Goal: Find specific page/section: Find specific page/section

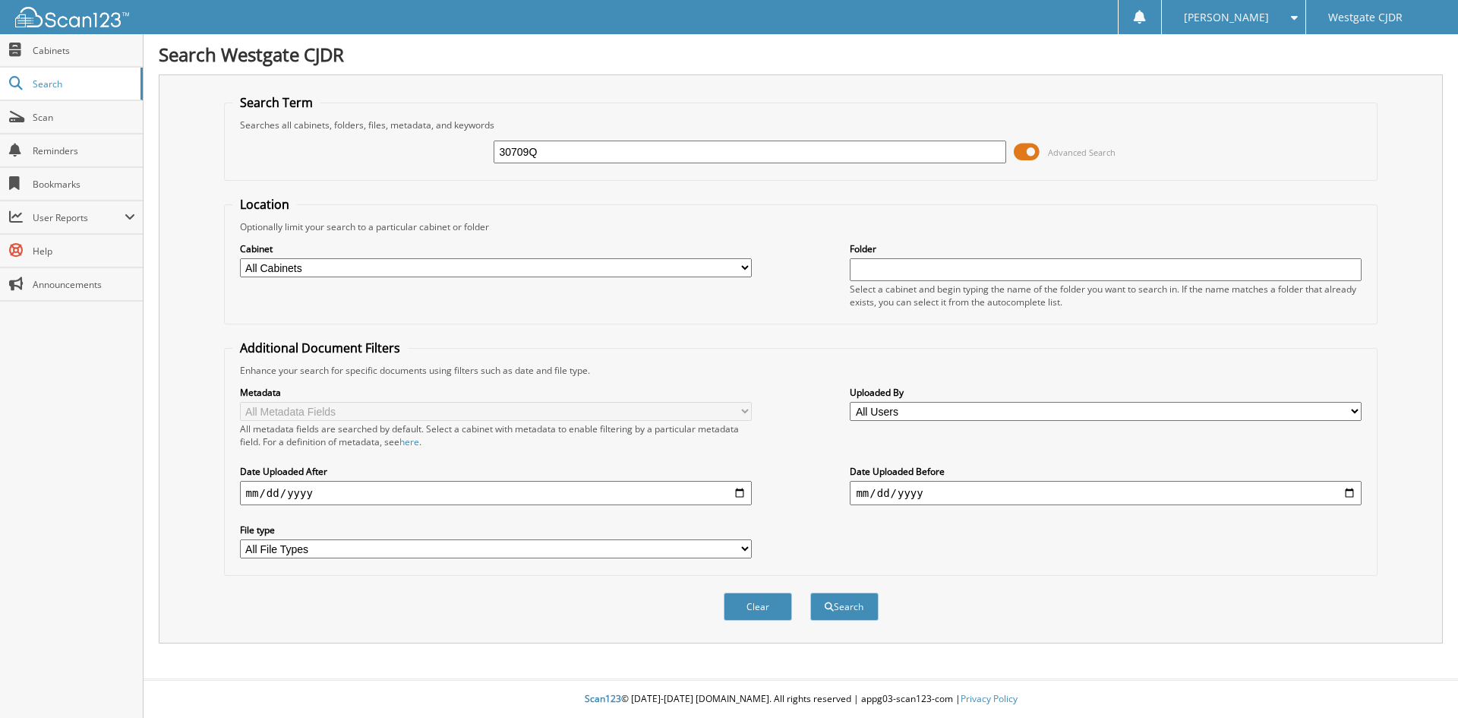
click at [810, 592] on button "Search" at bounding box center [844, 606] width 68 height 28
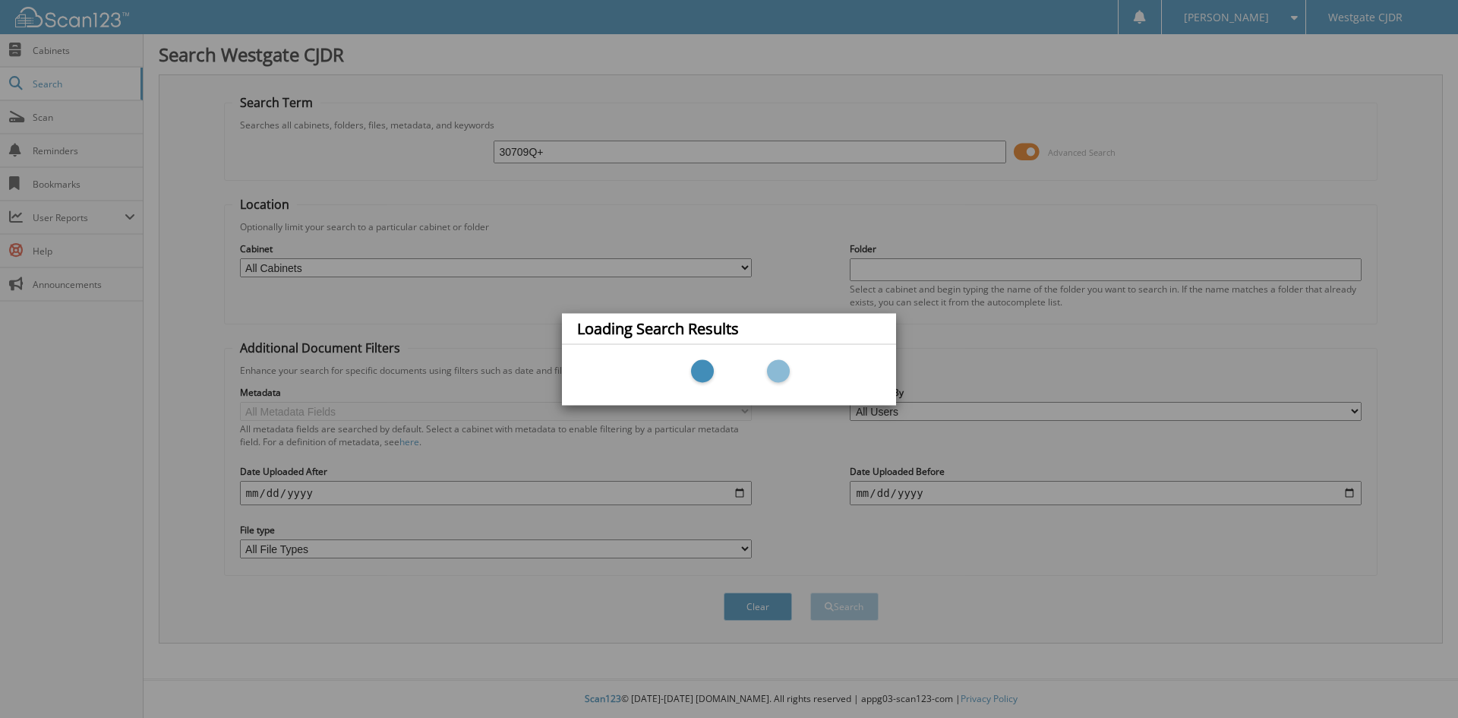
type input "30709Q+"
click at [708, 151] on div "Loading Search Results" at bounding box center [729, 359] width 1458 height 718
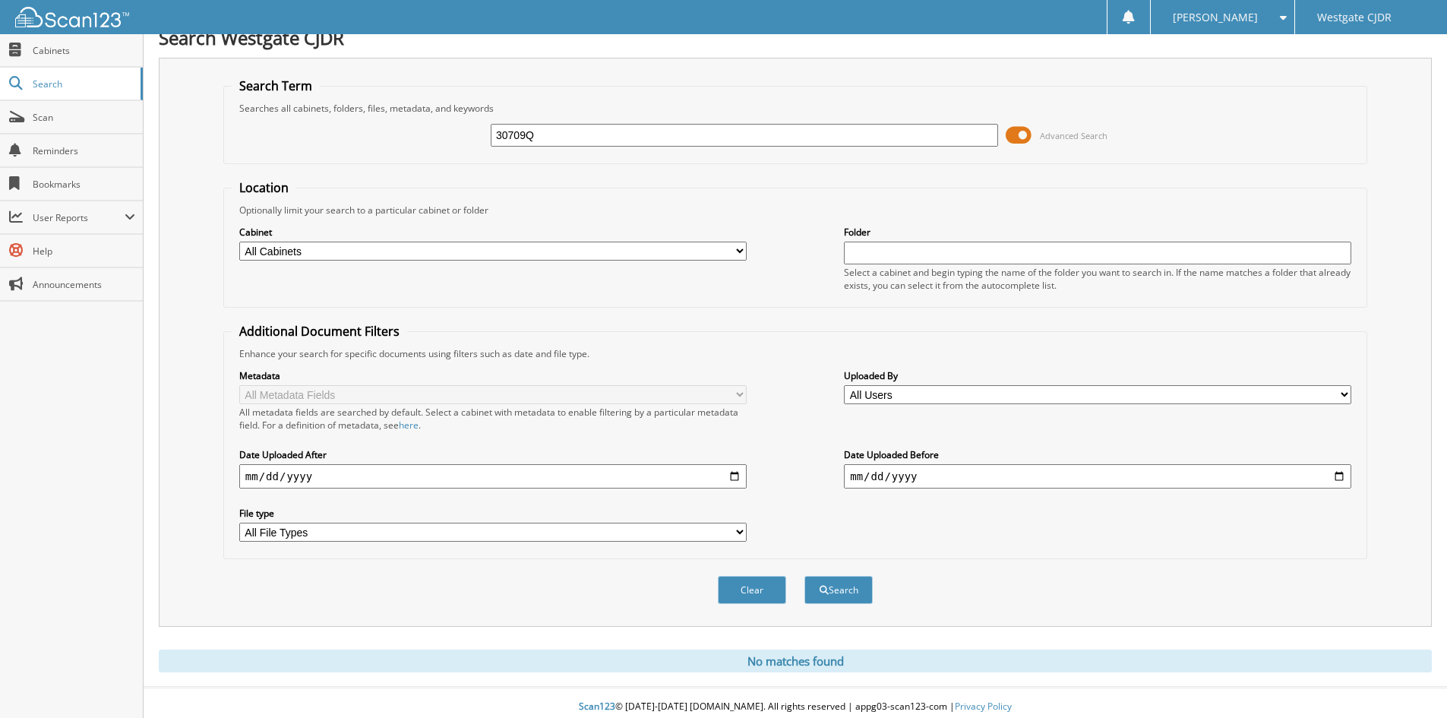
scroll to position [25, 0]
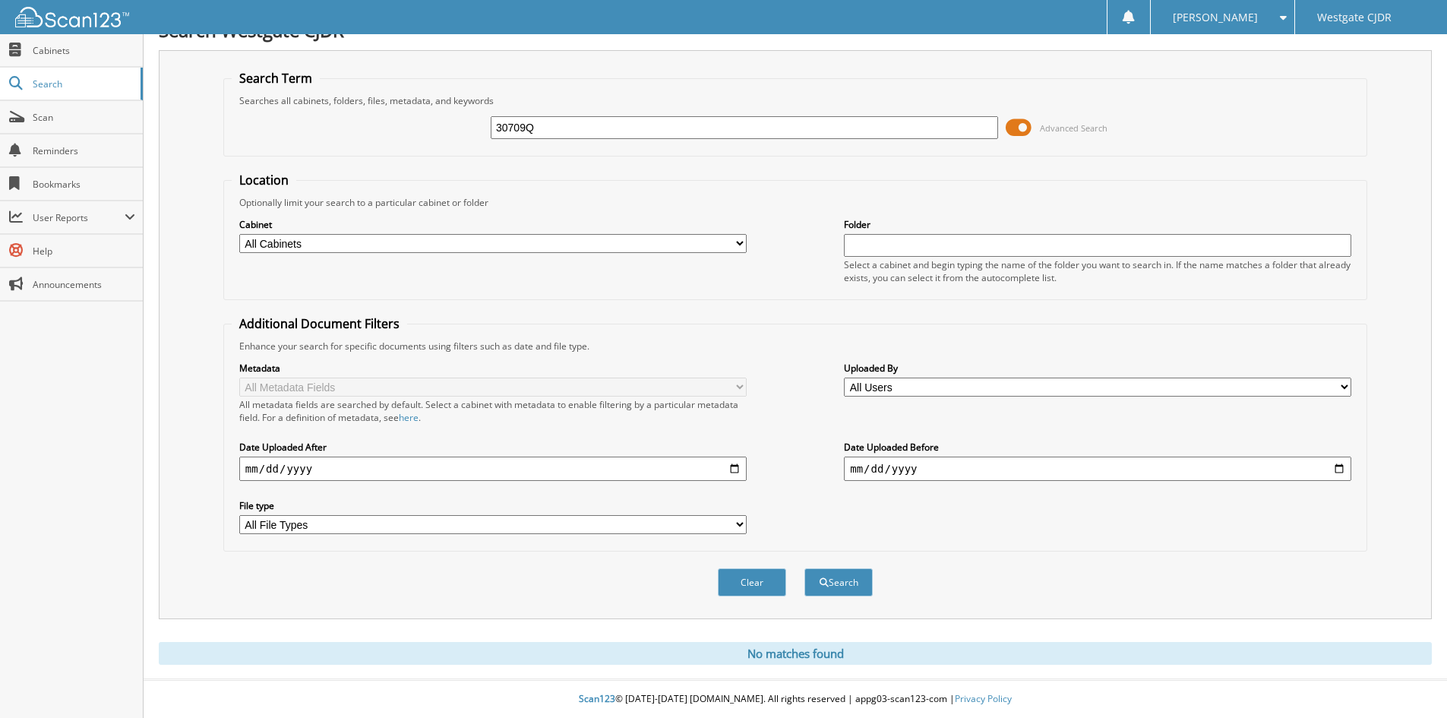
click at [640, 134] on input "30709Q" at bounding box center [744, 127] width 507 height 23
click at [804, 568] on button "Search" at bounding box center [838, 582] width 68 height 28
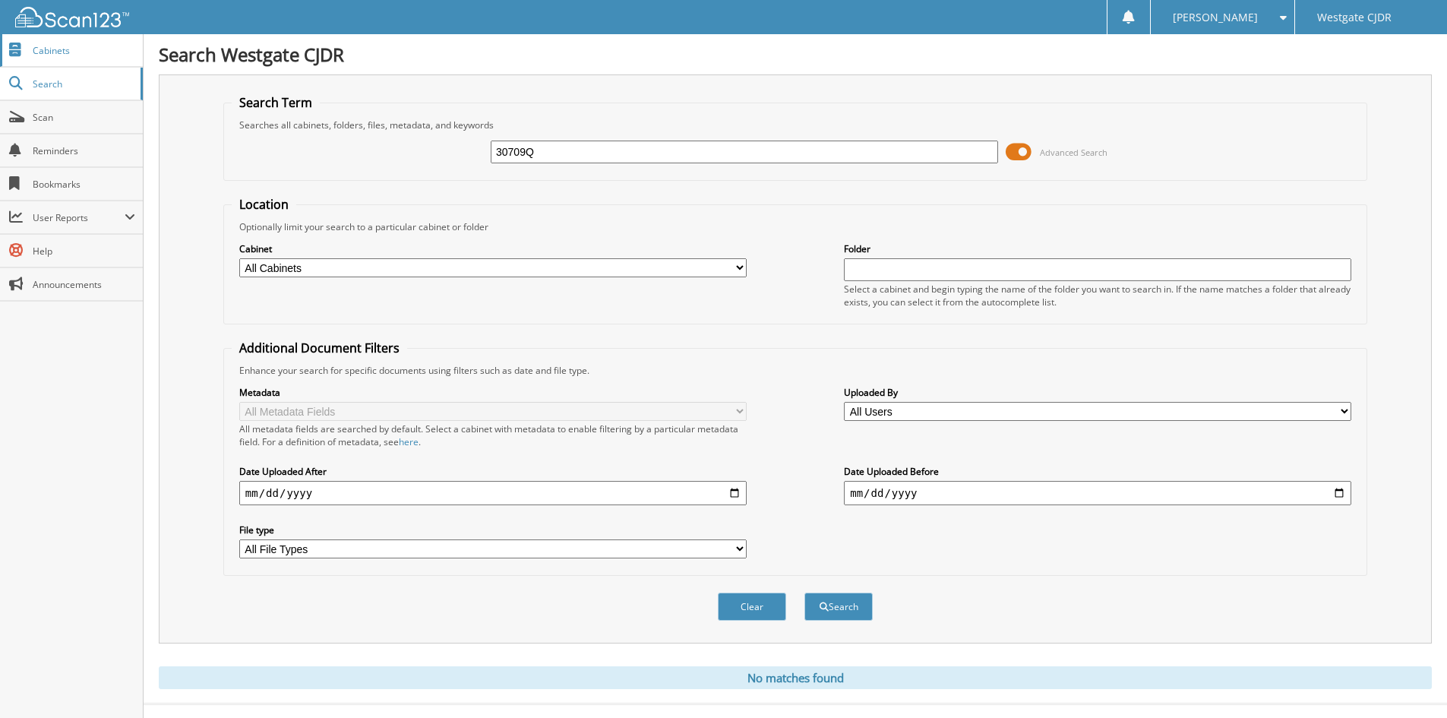
click at [64, 52] on span "Cabinets" at bounding box center [84, 50] width 103 height 13
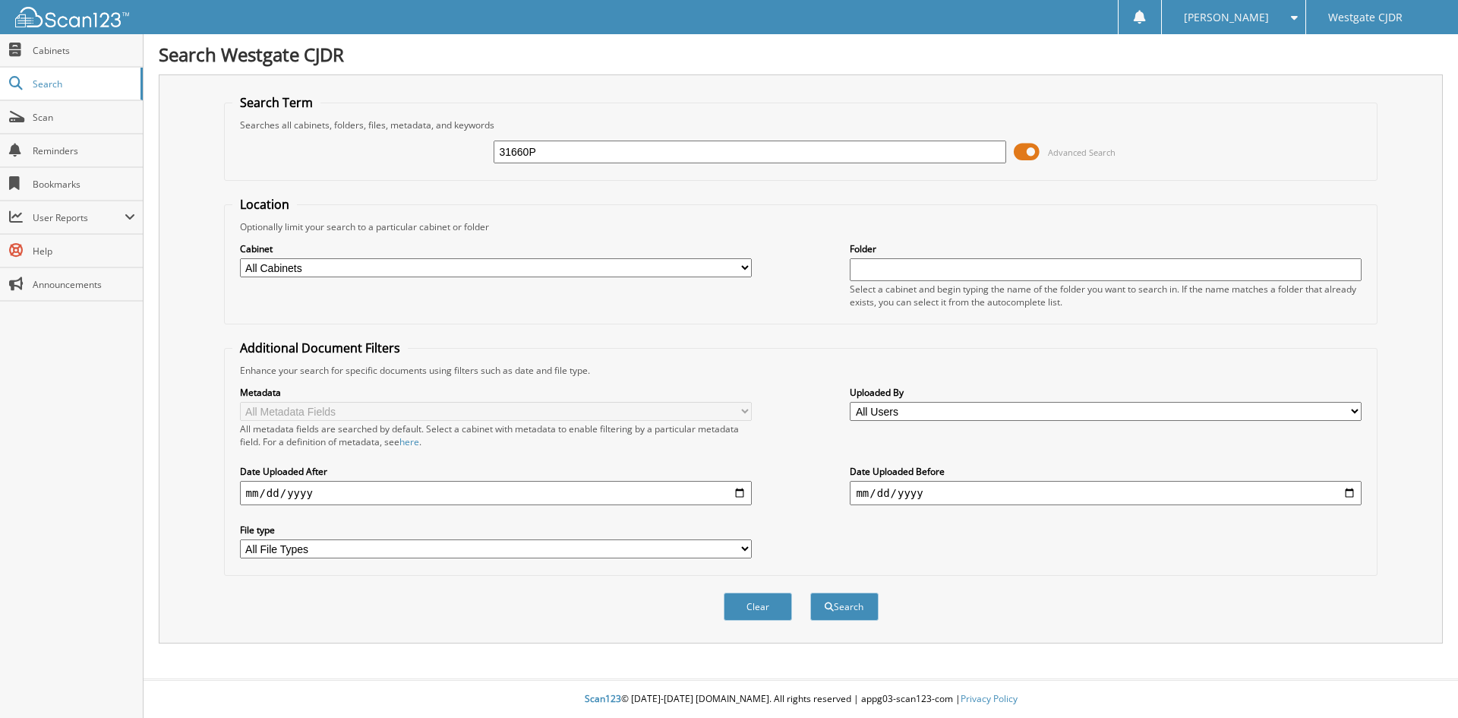
type input "31660P"
click at [810, 592] on button "Search" at bounding box center [844, 606] width 68 height 28
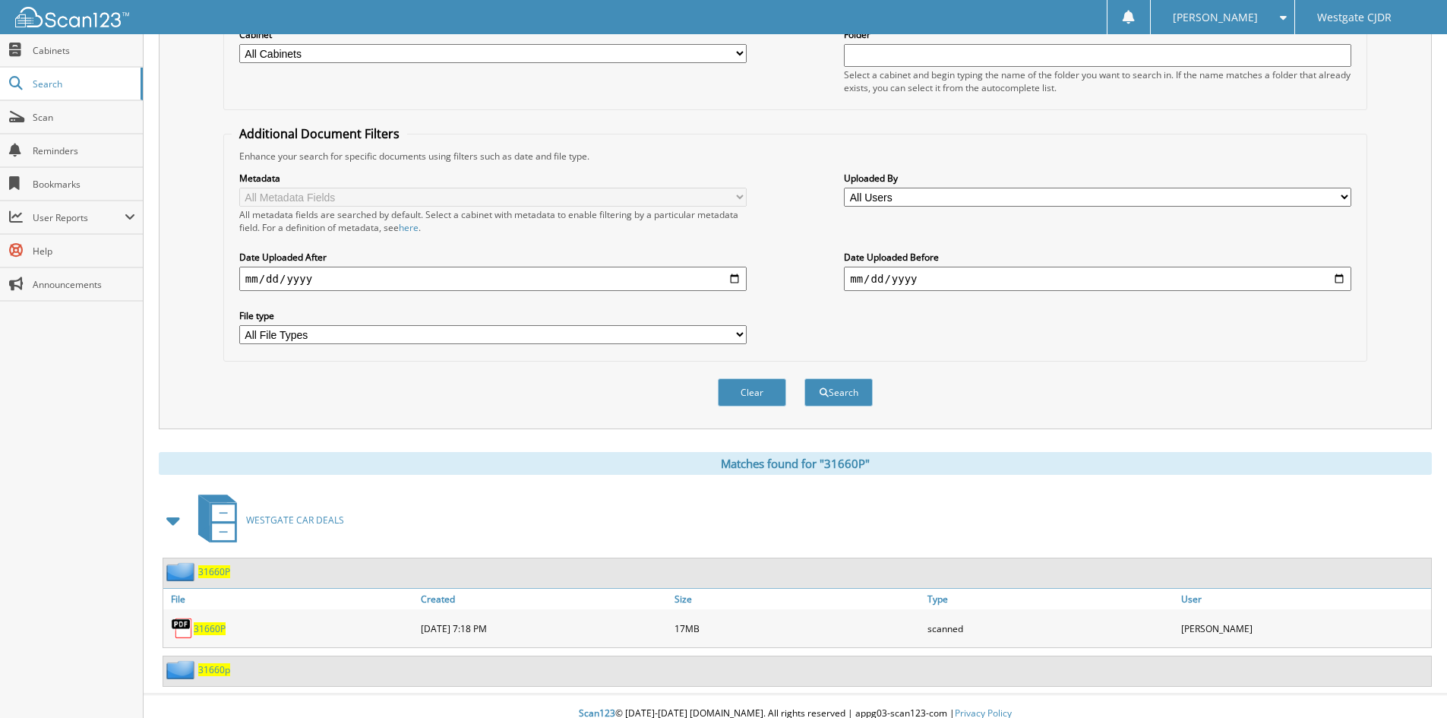
scroll to position [229, 0]
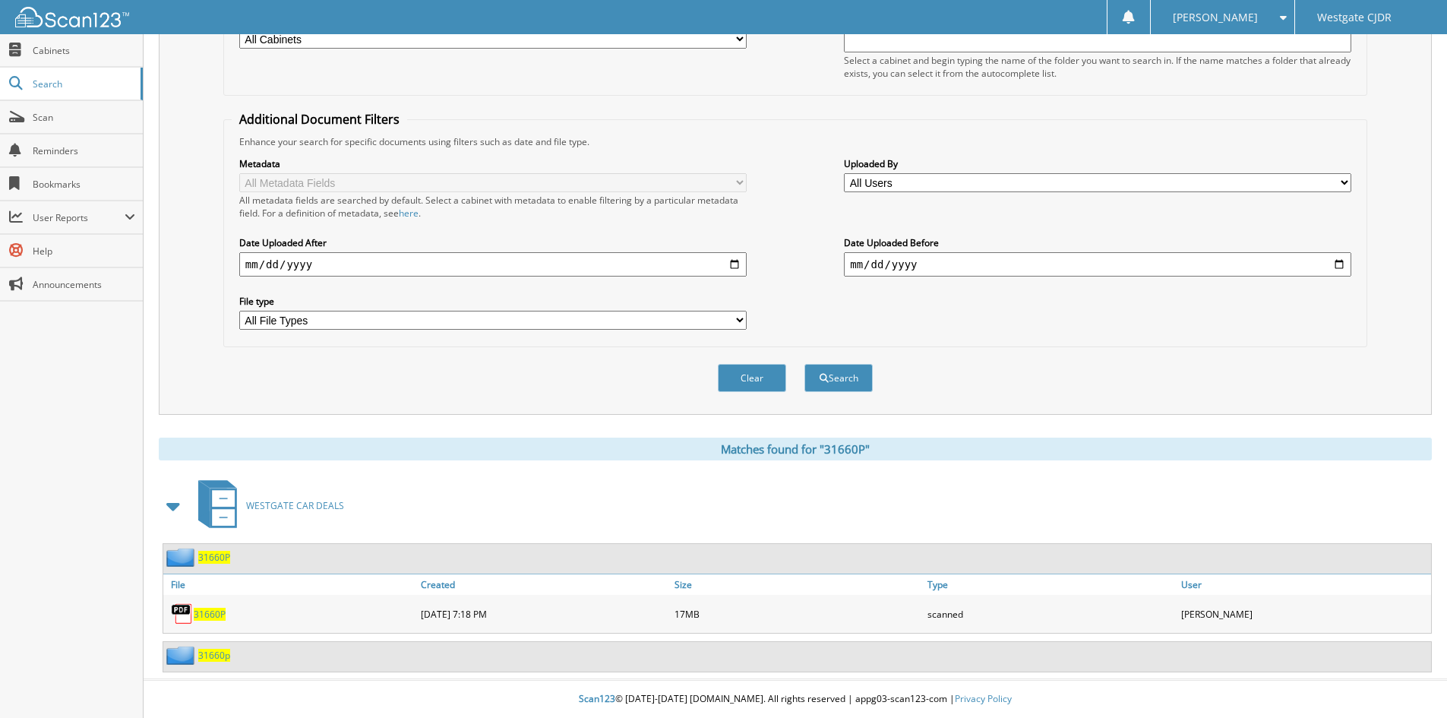
click at [213, 616] on span "31660P" at bounding box center [210, 614] width 32 height 13
